Goal: Transaction & Acquisition: Book appointment/travel/reservation

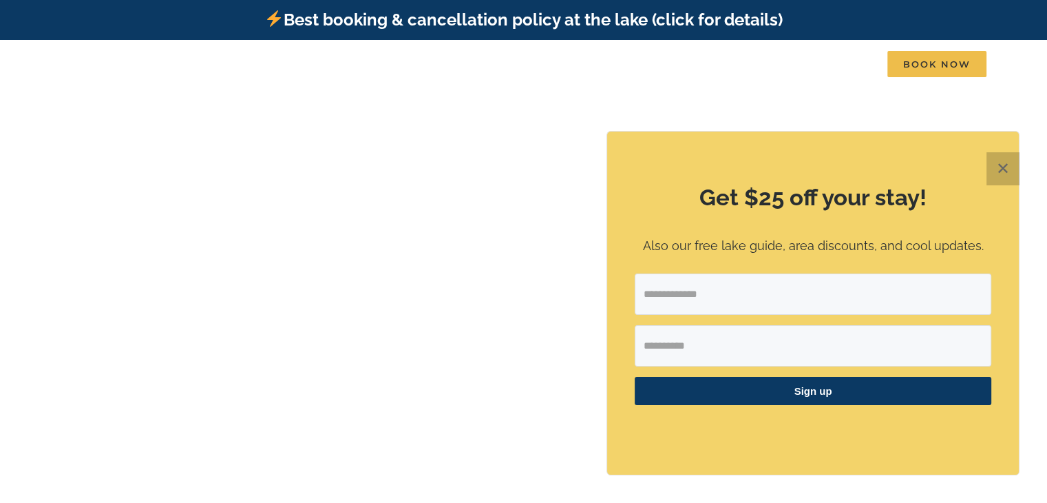
click at [994, 164] on button "✕" at bounding box center [1003, 168] width 33 height 33
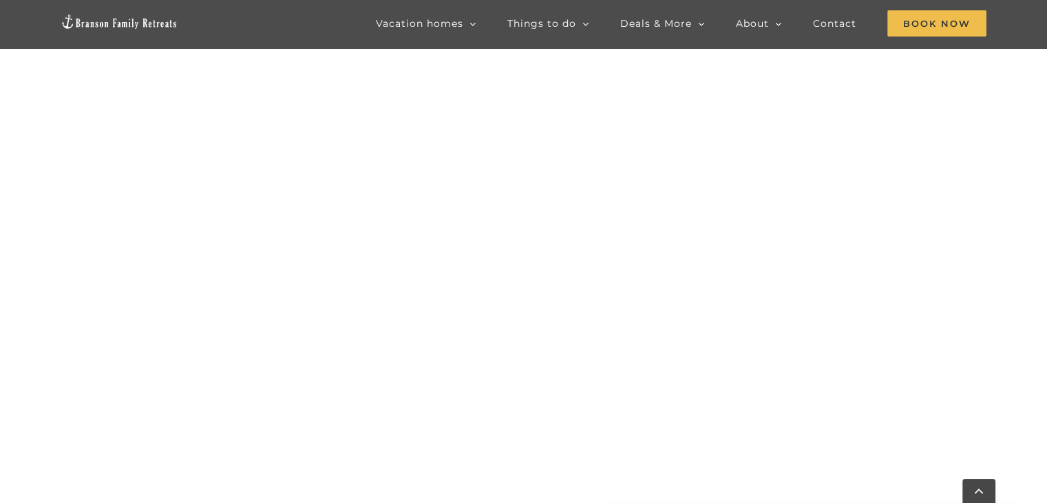
scroll to position [640, 0]
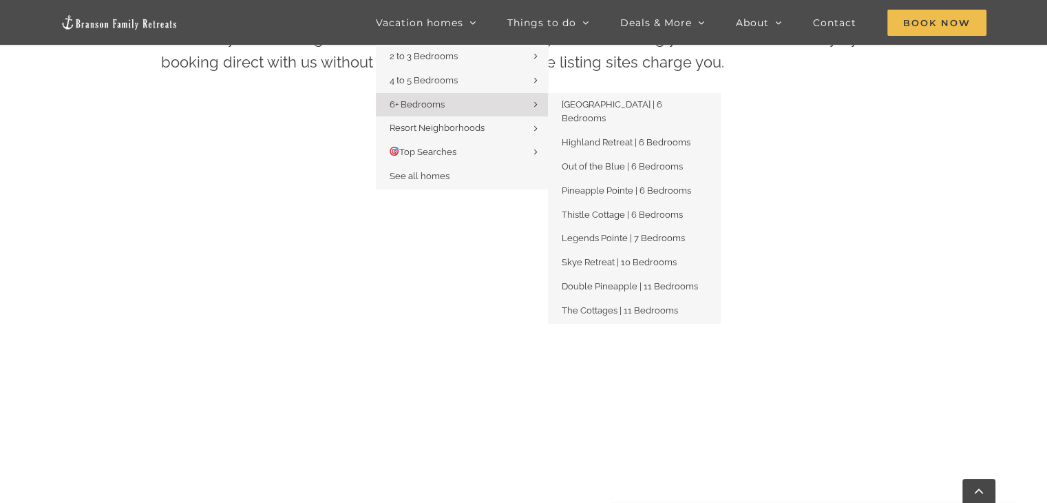
click at [427, 99] on span "6+ Bedrooms" at bounding box center [417, 104] width 55 height 10
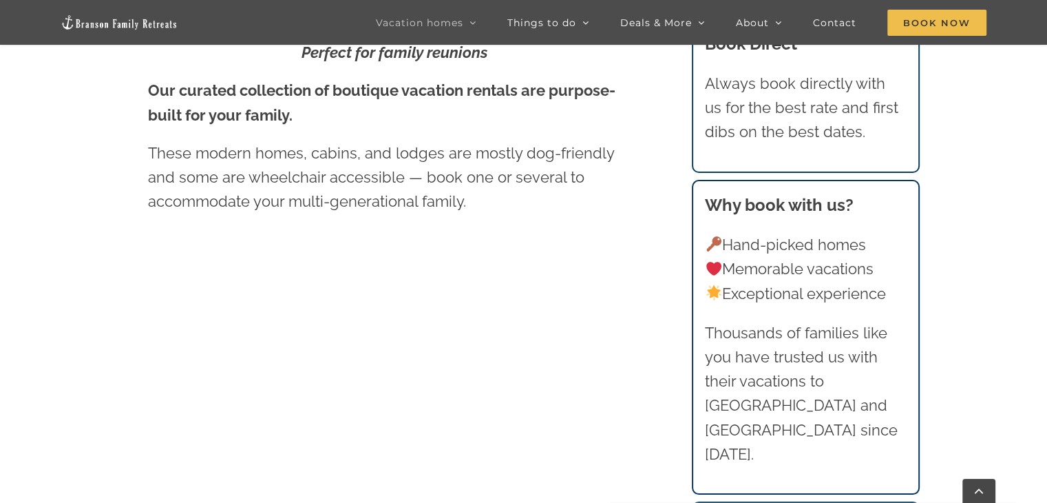
scroll to position [537, 0]
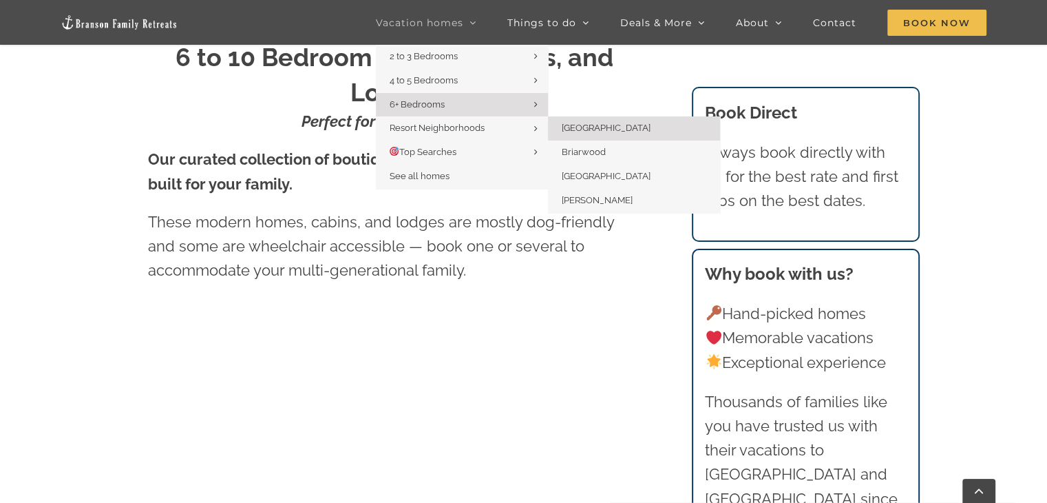
click at [592, 130] on span "[GEOGRAPHIC_DATA]" at bounding box center [606, 128] width 89 height 10
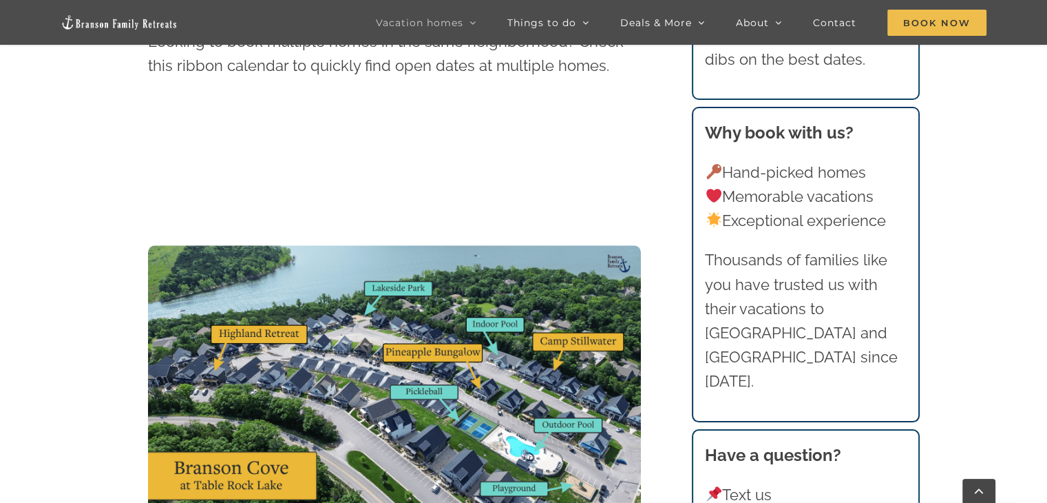
scroll to position [1170, 0]
